Goal: Check status: Check status

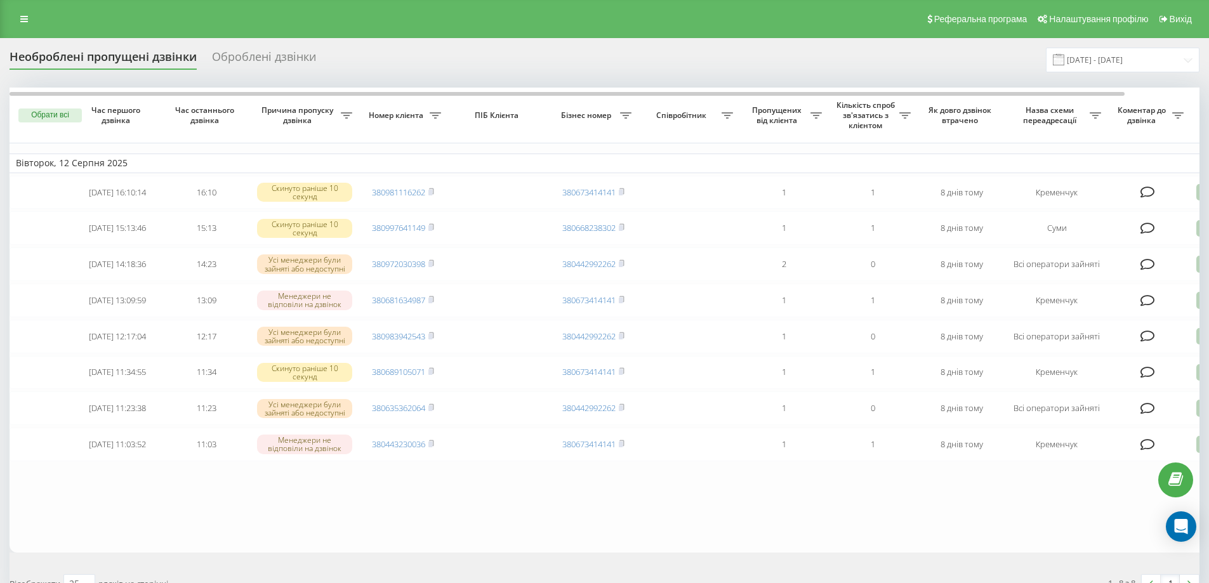
click at [136, 55] on div "Необроблені пропущені дзвінки" at bounding box center [103, 60] width 187 height 20
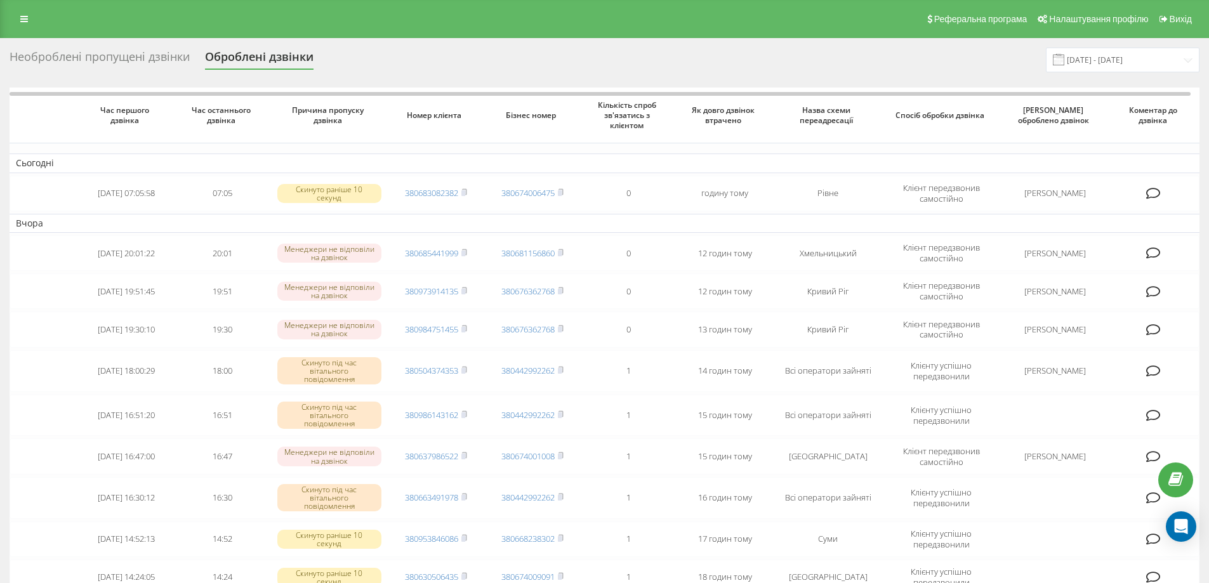
click at [136, 60] on div "Необроблені пропущені дзвінки" at bounding box center [100, 60] width 180 height 20
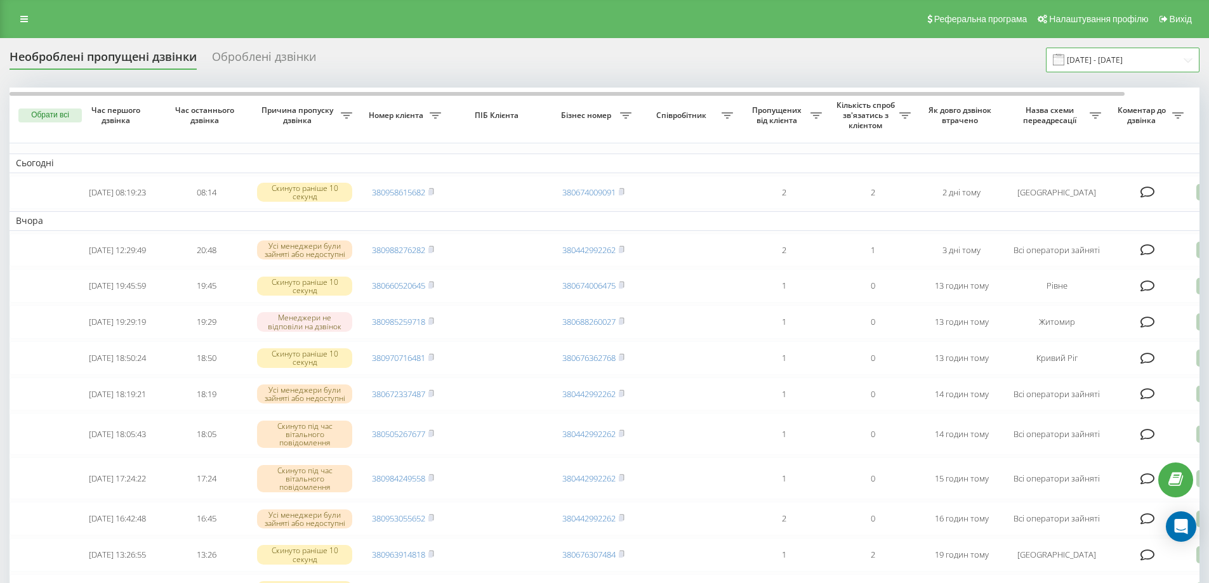
click at [1187, 63] on input "20.07.2025 - 20.08.2025" at bounding box center [1123, 60] width 154 height 25
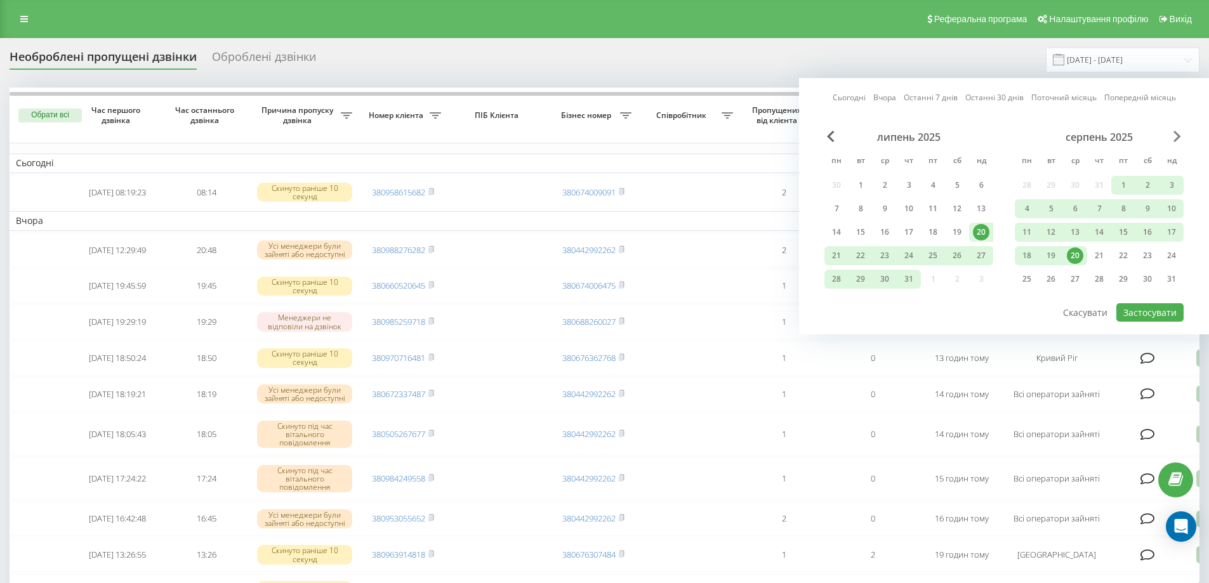
click at [1175, 137] on span "Next Month" at bounding box center [1177, 136] width 8 height 11
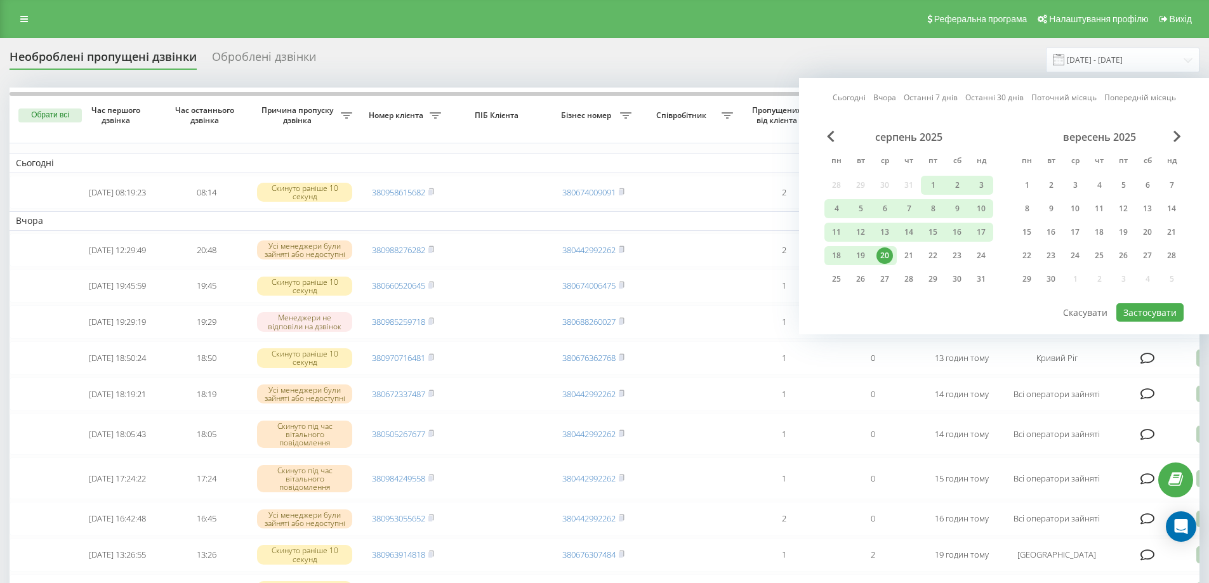
click at [885, 254] on div "20" at bounding box center [884, 255] width 16 height 16
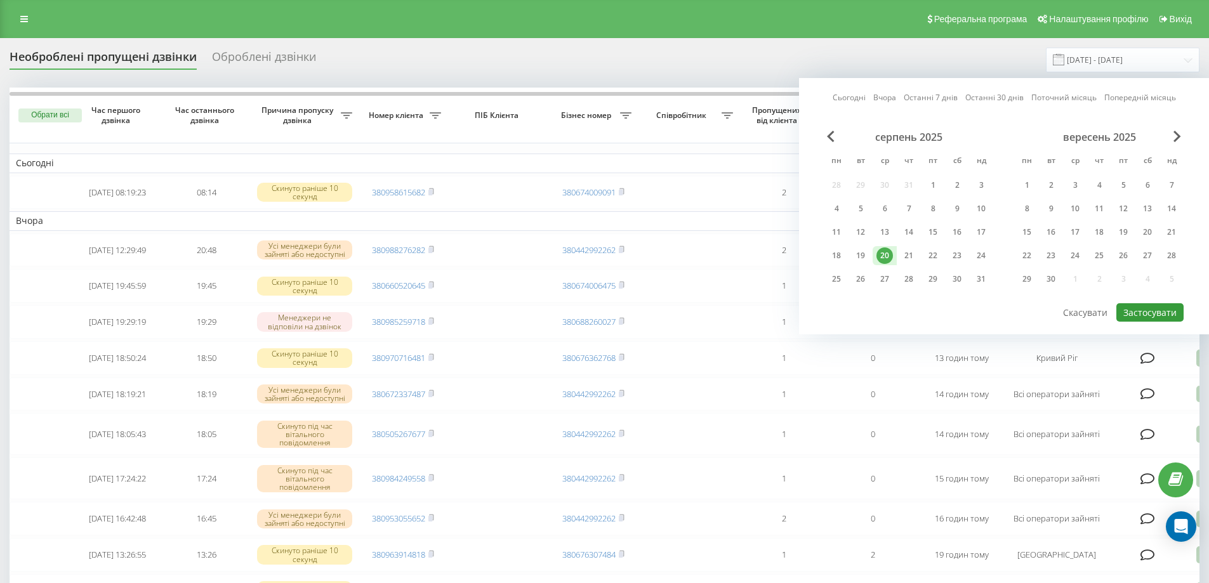
click at [1155, 313] on button "Застосувати" at bounding box center [1149, 312] width 67 height 18
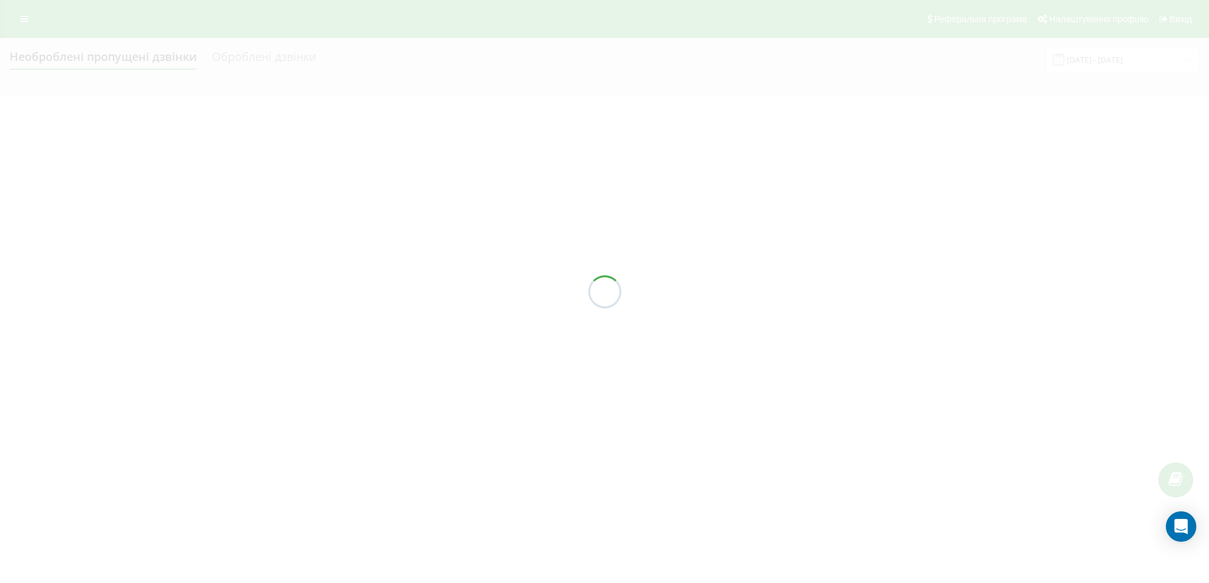
type input "20.08.2025 - 20.08.2025"
